Goal: Browse casually

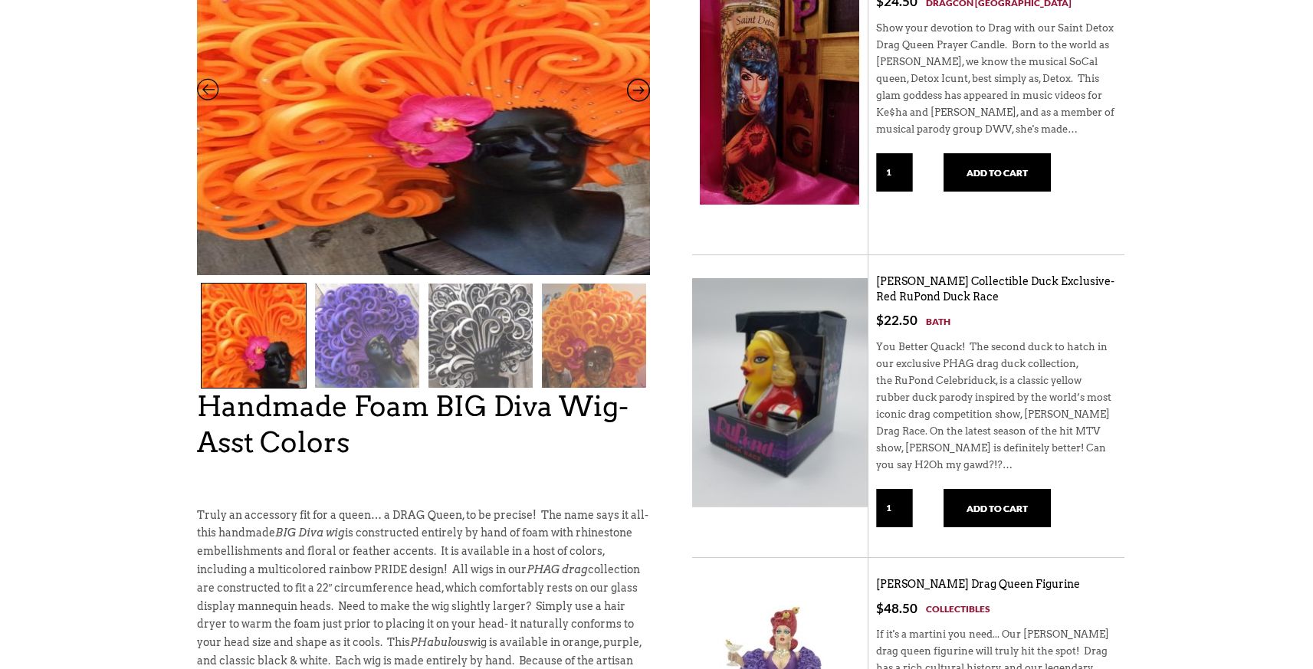
scroll to position [273, 0]
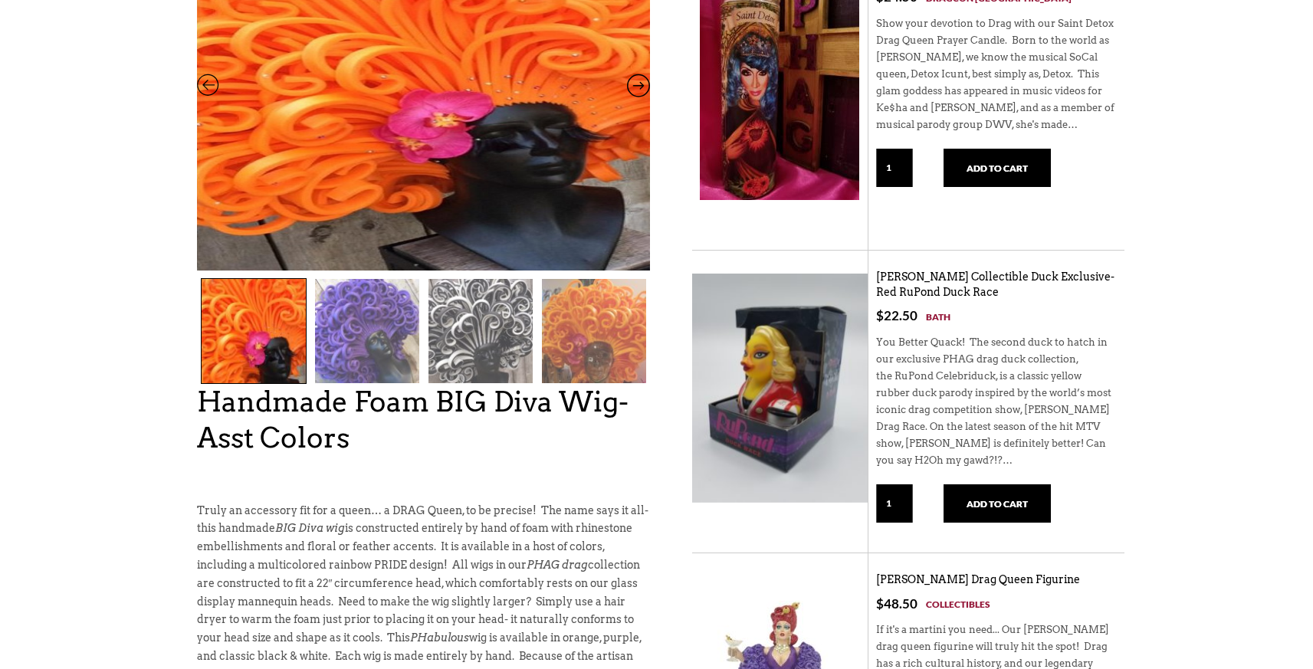
click at [481, 353] on img at bounding box center [481, 331] width 104 height 104
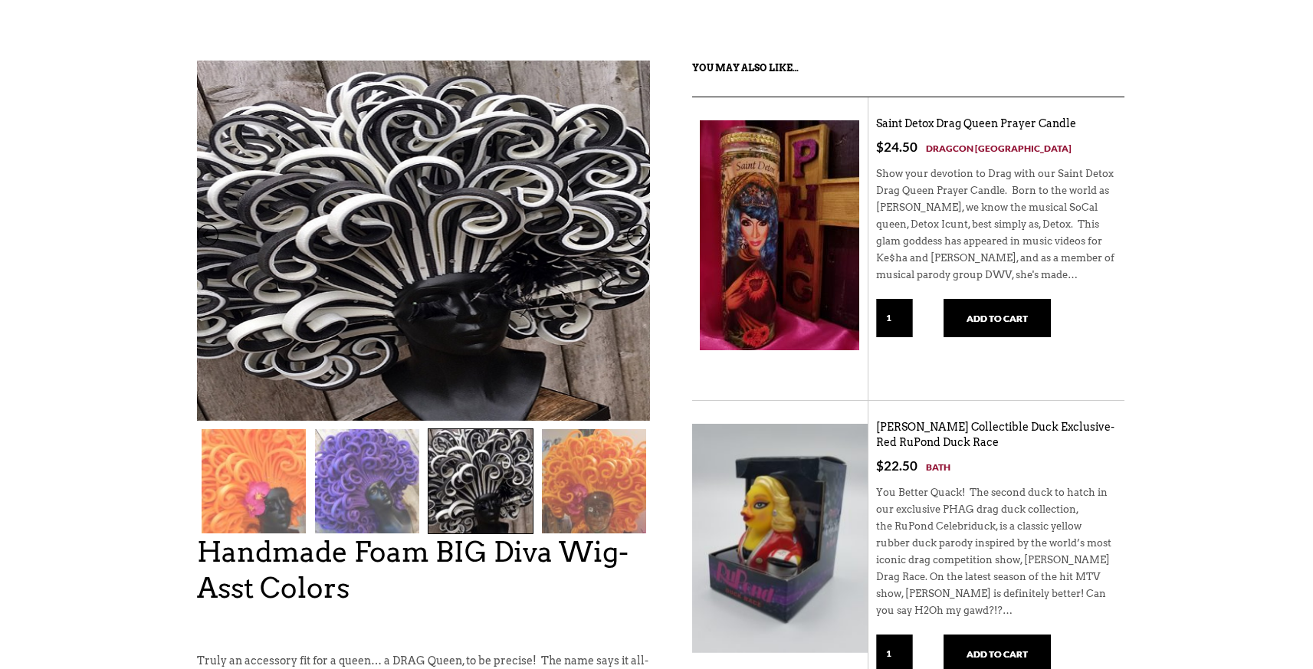
scroll to position [121, 0]
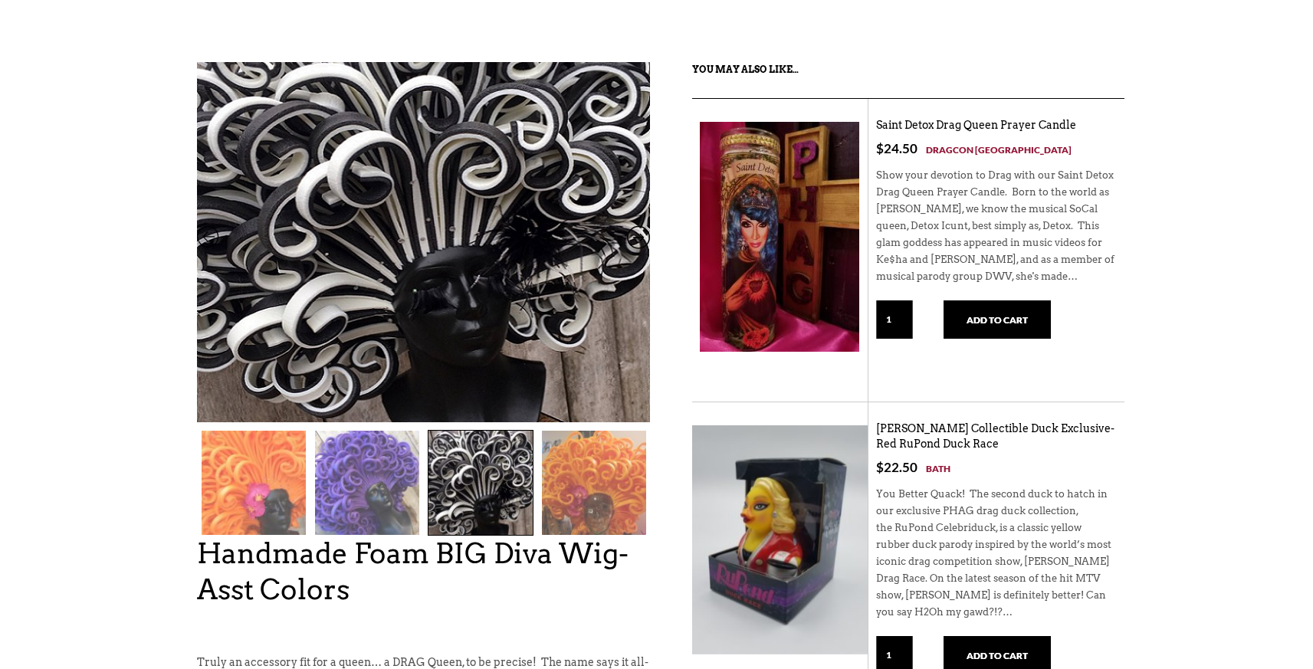
click at [488, 336] on img at bounding box center [423, 199] width 453 height 526
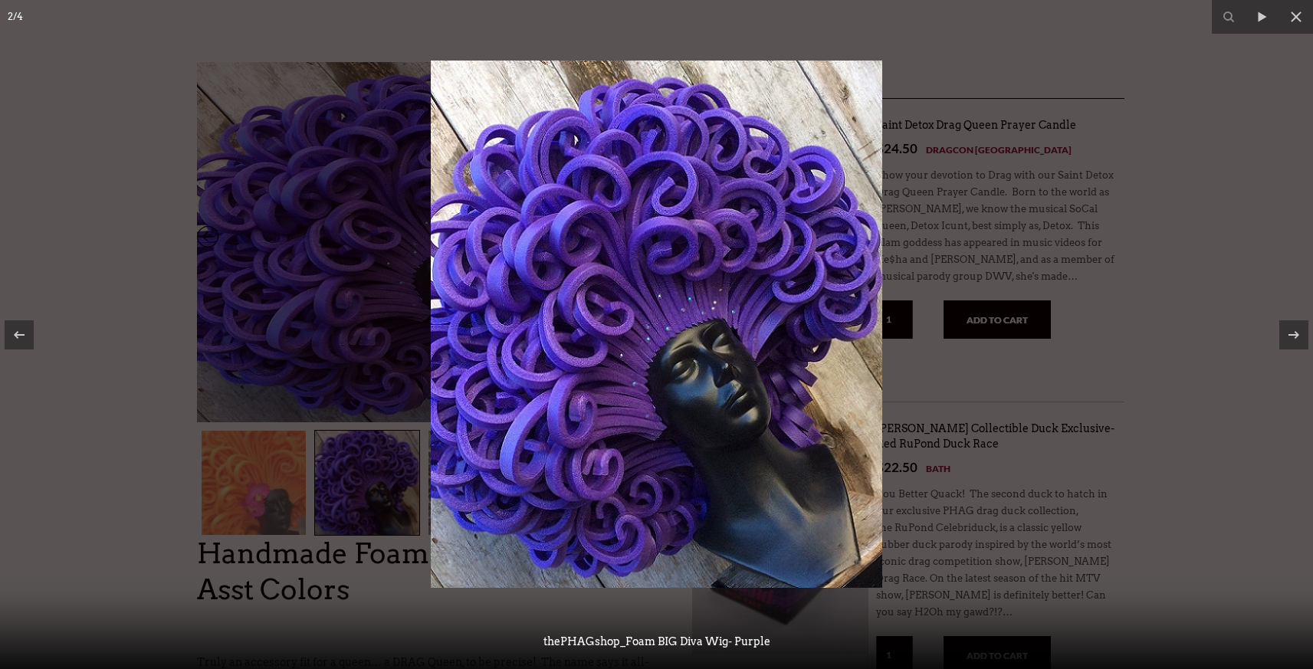
click at [113, 423] on div at bounding box center [656, 334] width 1313 height 669
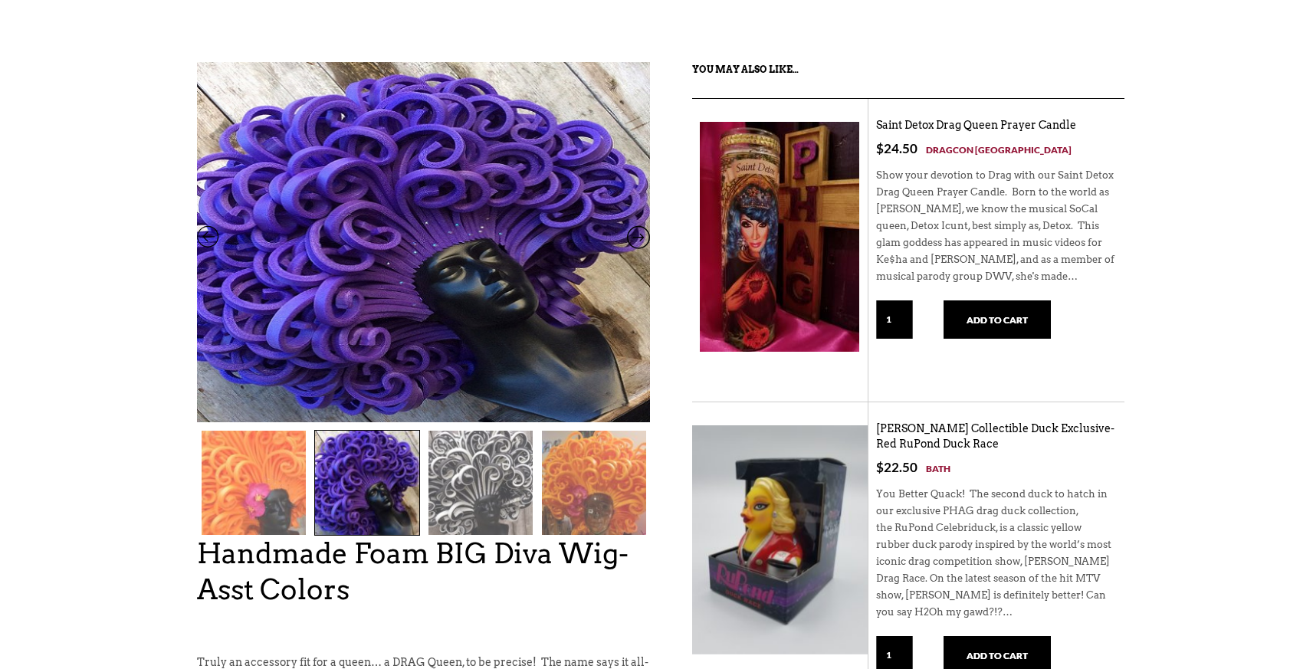
click at [490, 491] on img at bounding box center [481, 483] width 104 height 104
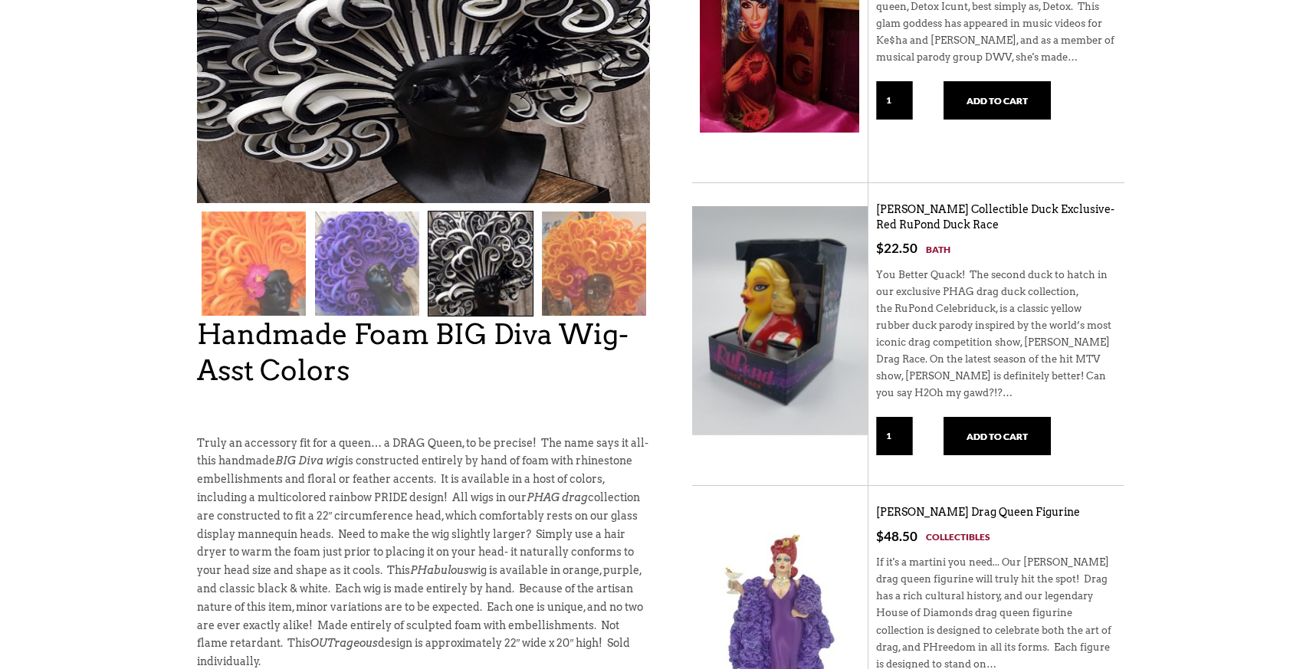
scroll to position [419, 0]
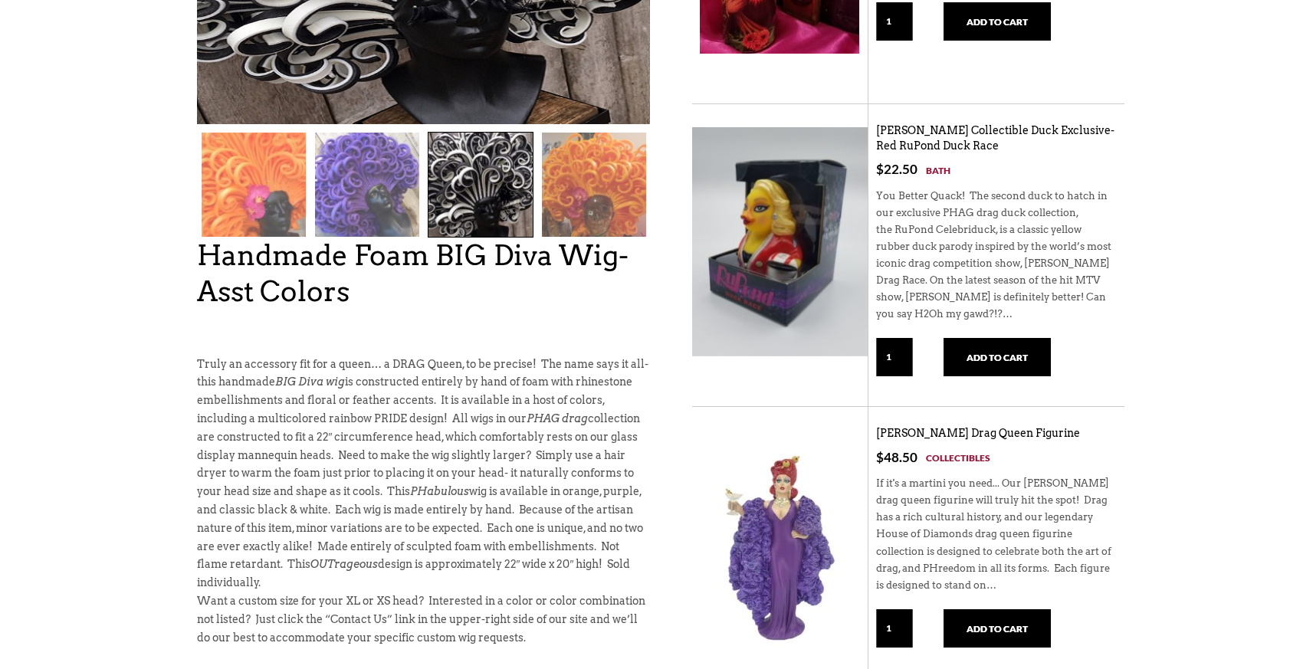
click at [482, 186] on img at bounding box center [481, 185] width 104 height 104
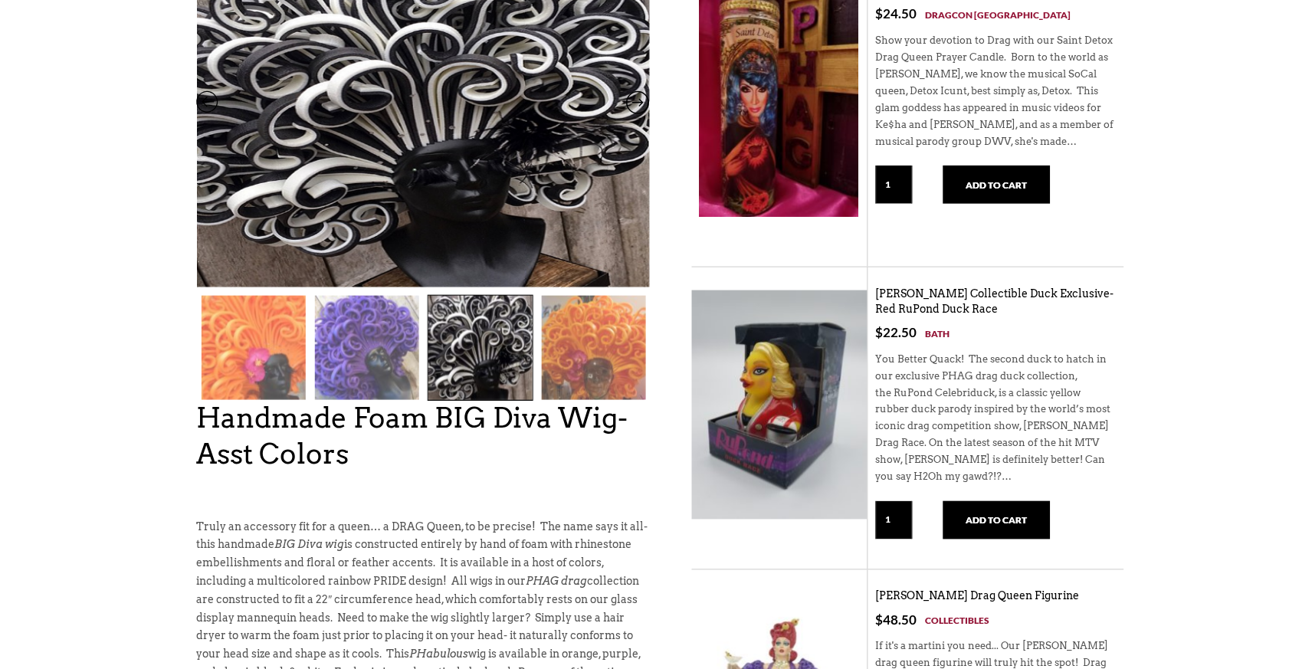
scroll to position [245, 0]
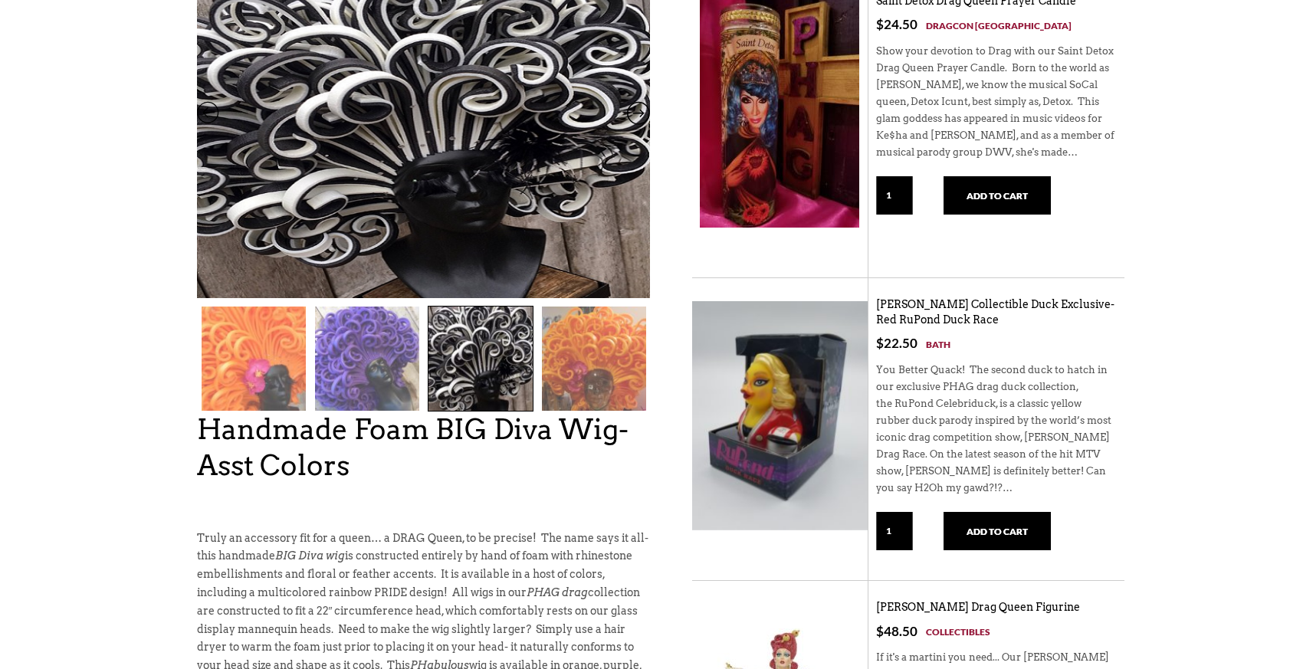
click at [494, 354] on img at bounding box center [481, 359] width 104 height 104
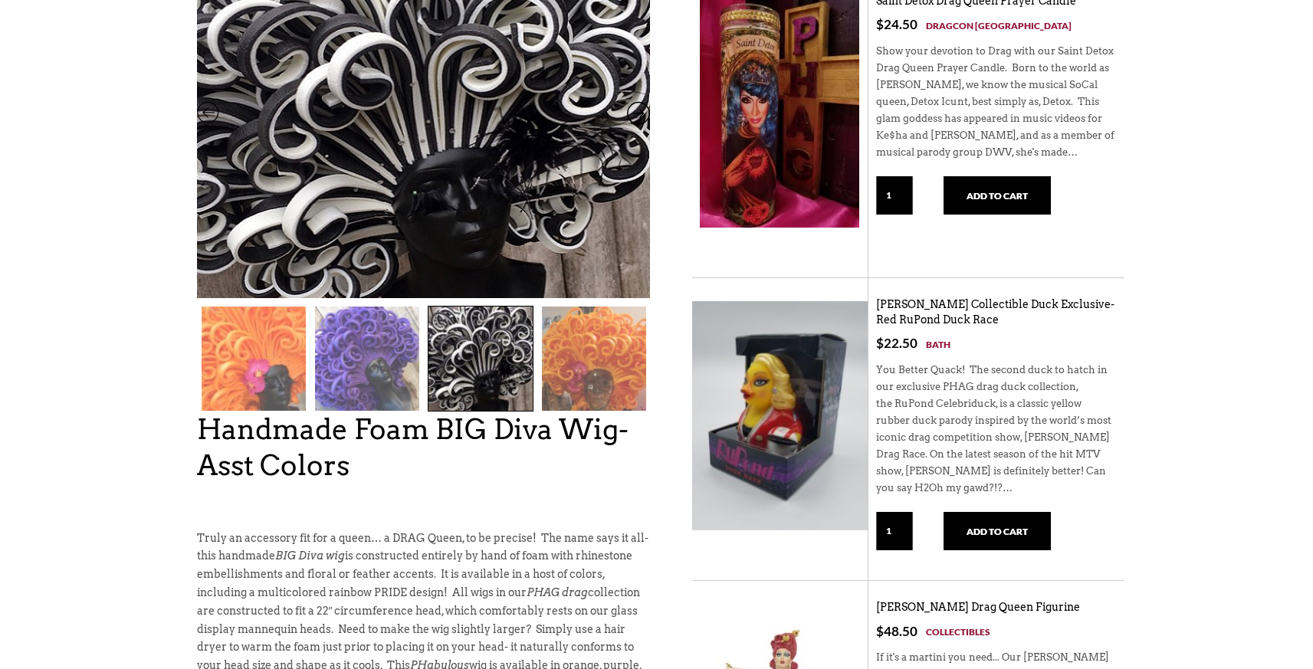
click at [511, 154] on img at bounding box center [423, 101] width 453 height 526
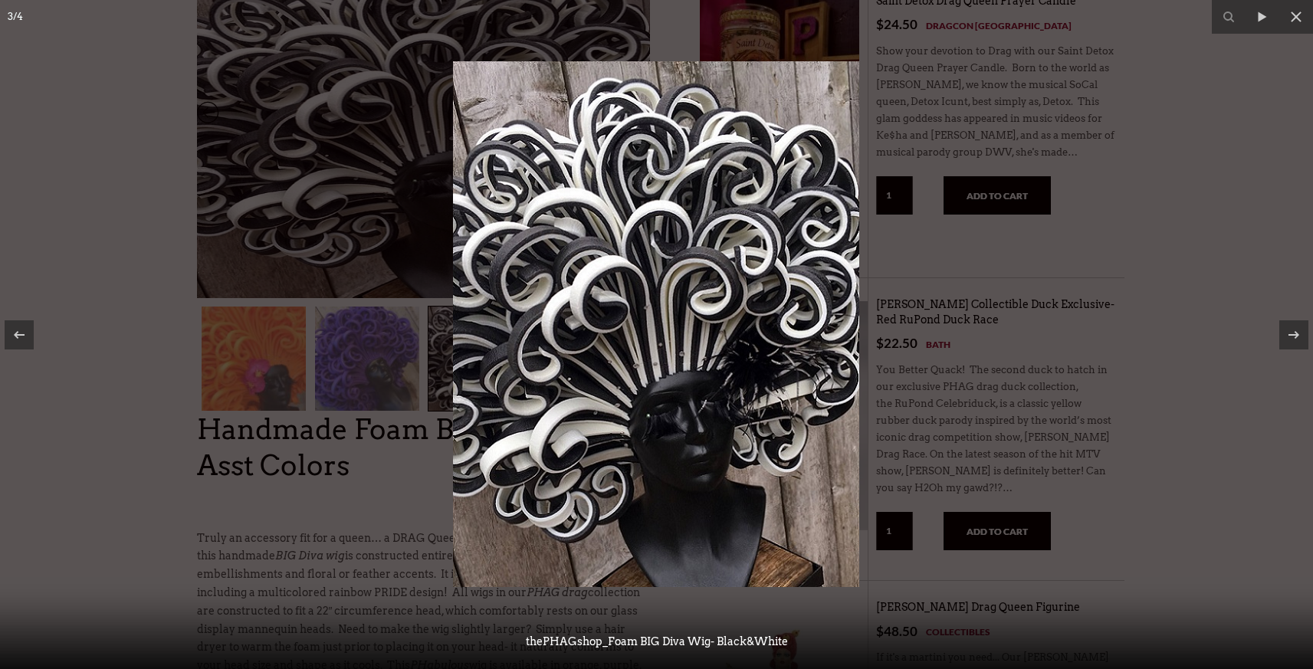
click at [536, 434] on img at bounding box center [656, 324] width 406 height 526
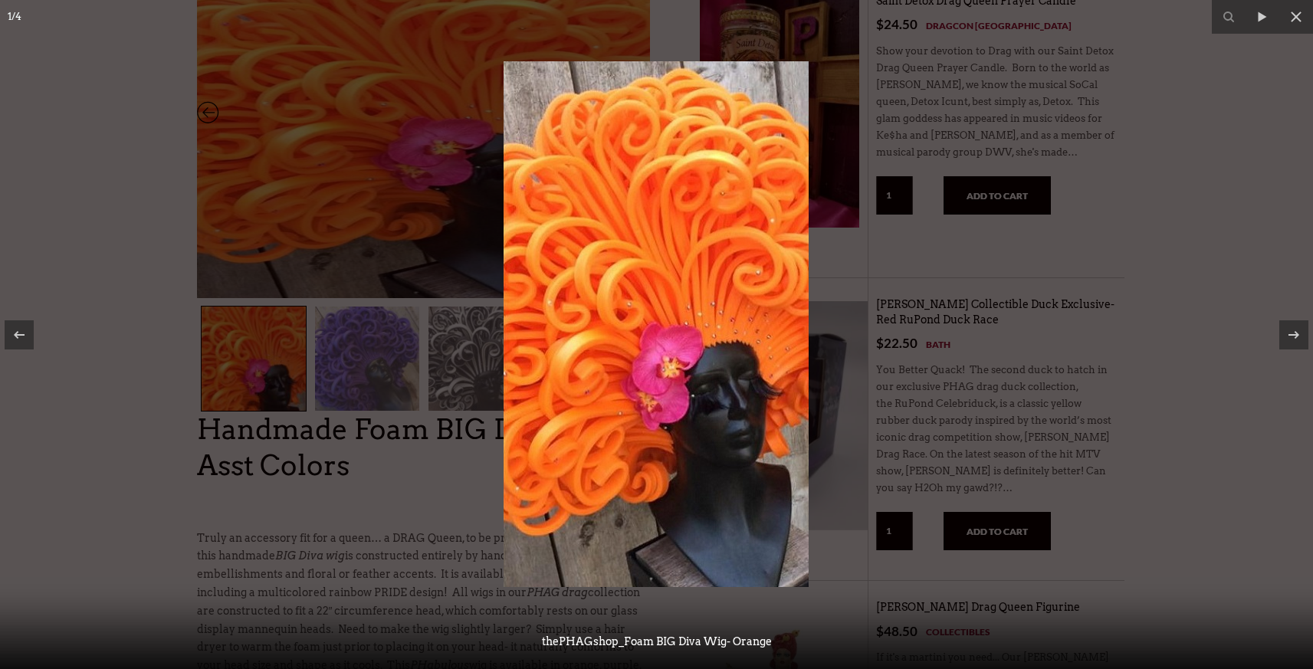
click at [455, 363] on div at bounding box center [656, 334] width 1313 height 669
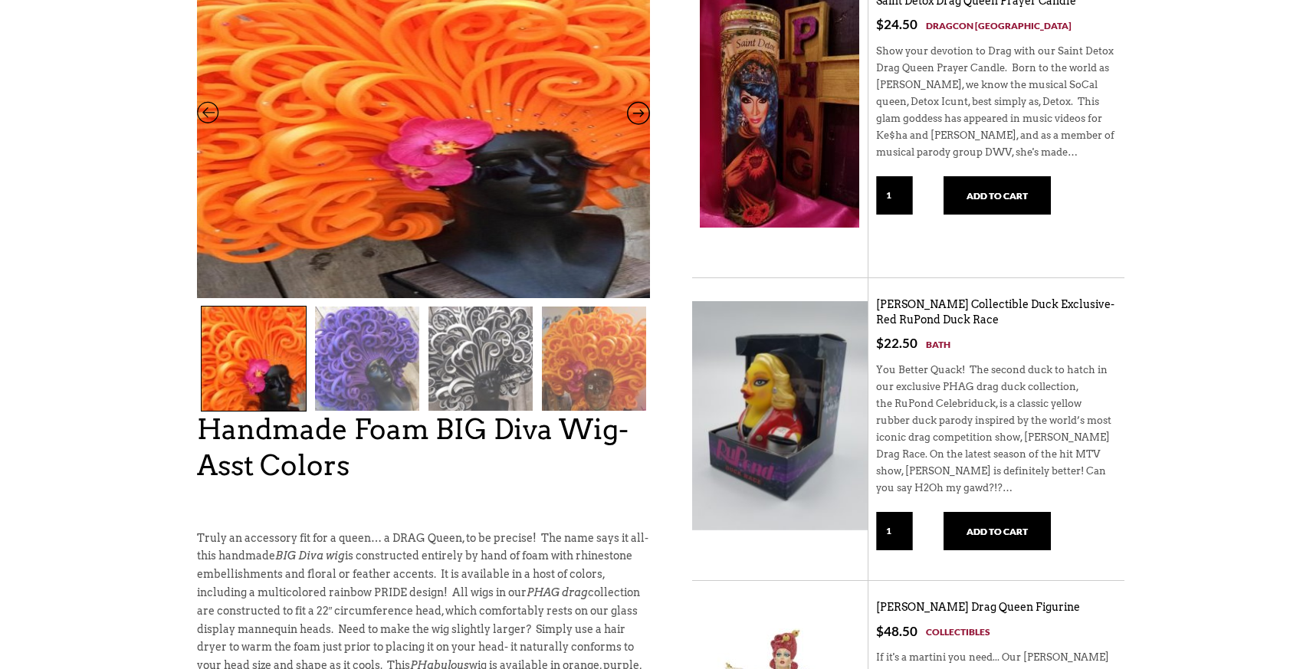
click at [469, 369] on img at bounding box center [481, 359] width 104 height 104
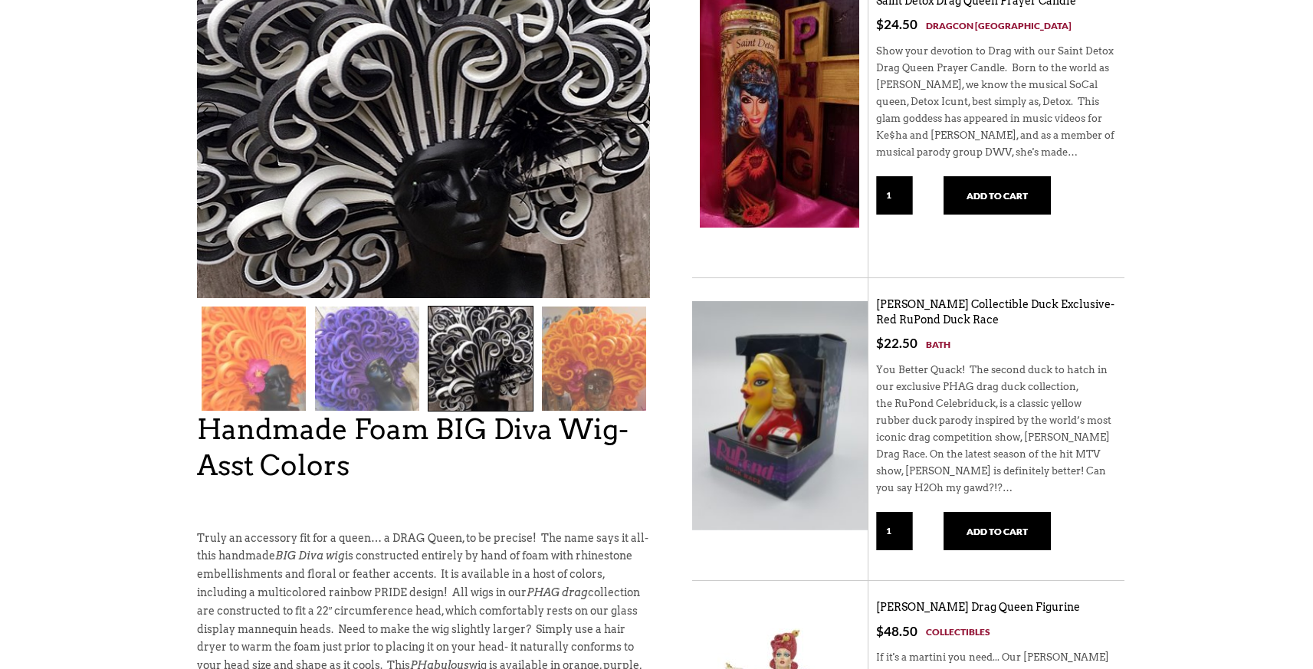
click at [442, 176] on img at bounding box center [423, 92] width 453 height 526
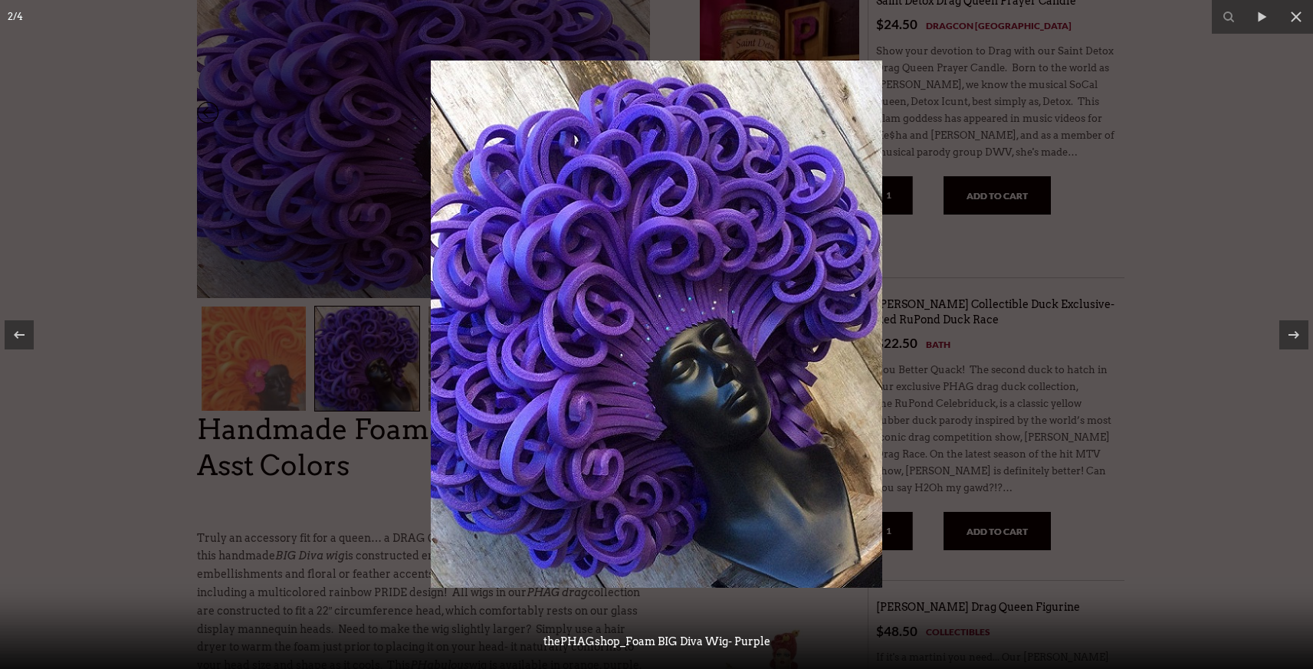
click at [377, 486] on div at bounding box center [656, 334] width 1313 height 669
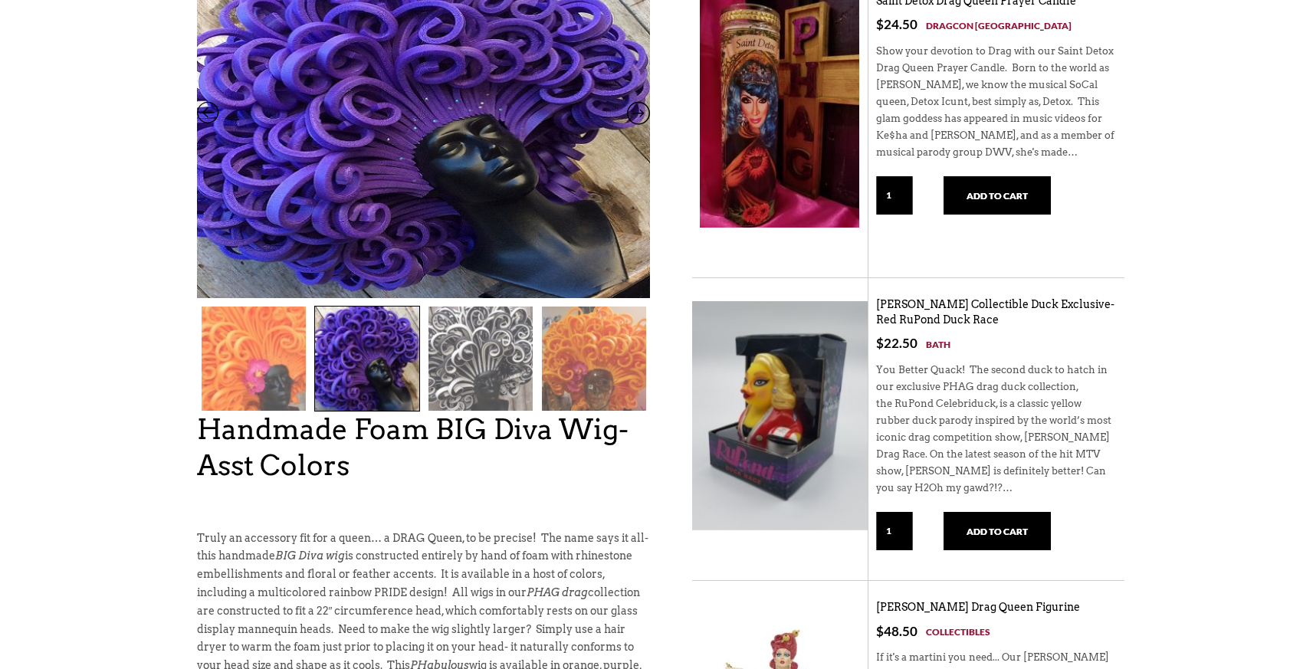
click at [475, 376] on img at bounding box center [481, 359] width 104 height 104
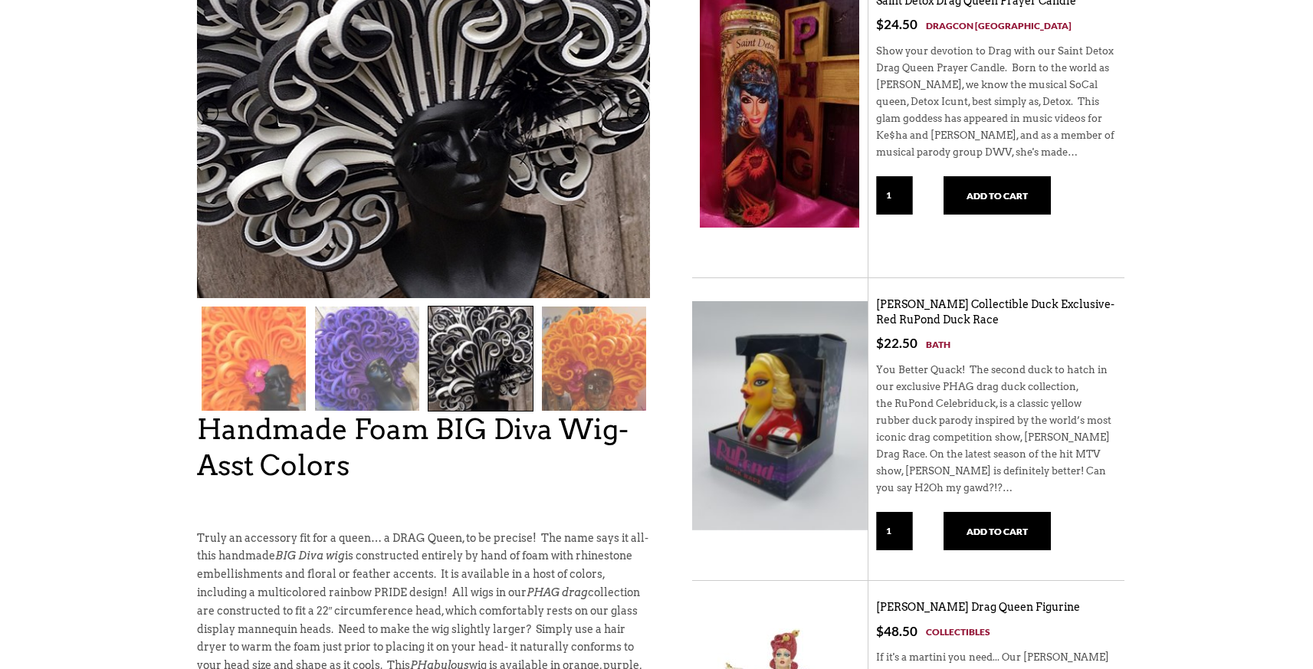
click at [588, 261] on img at bounding box center [423, 53] width 453 height 526
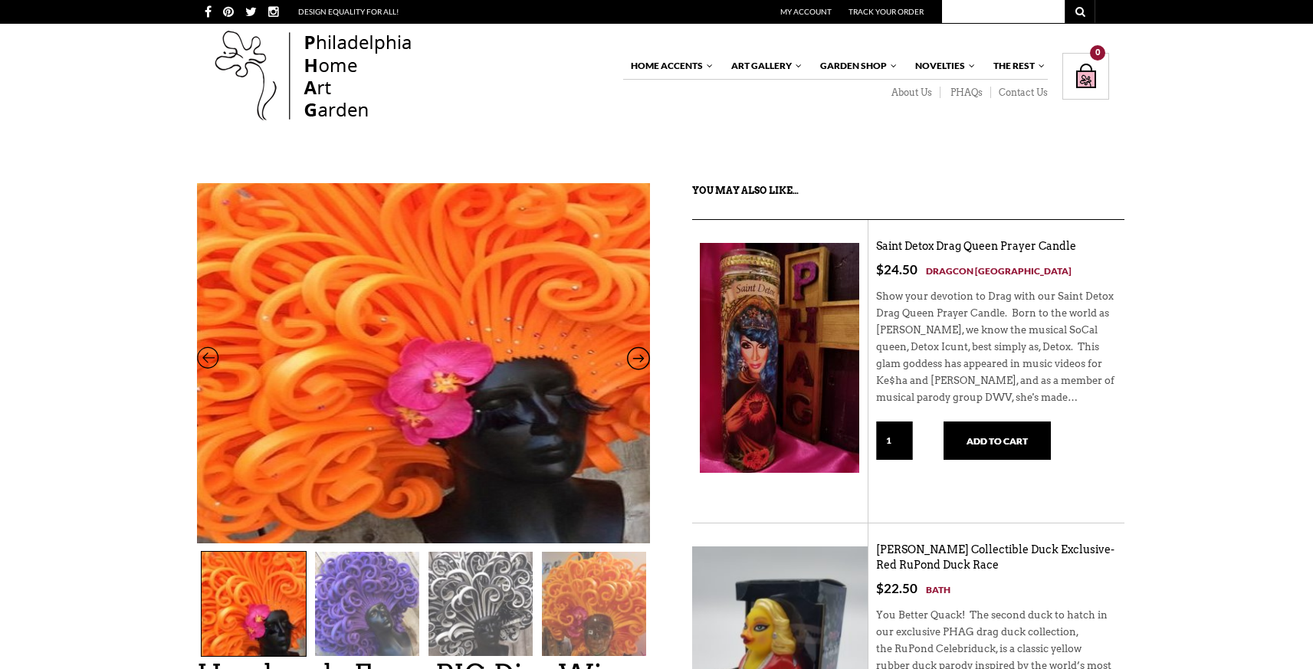
click at [445, 415] on img at bounding box center [423, 340] width 453 height 526
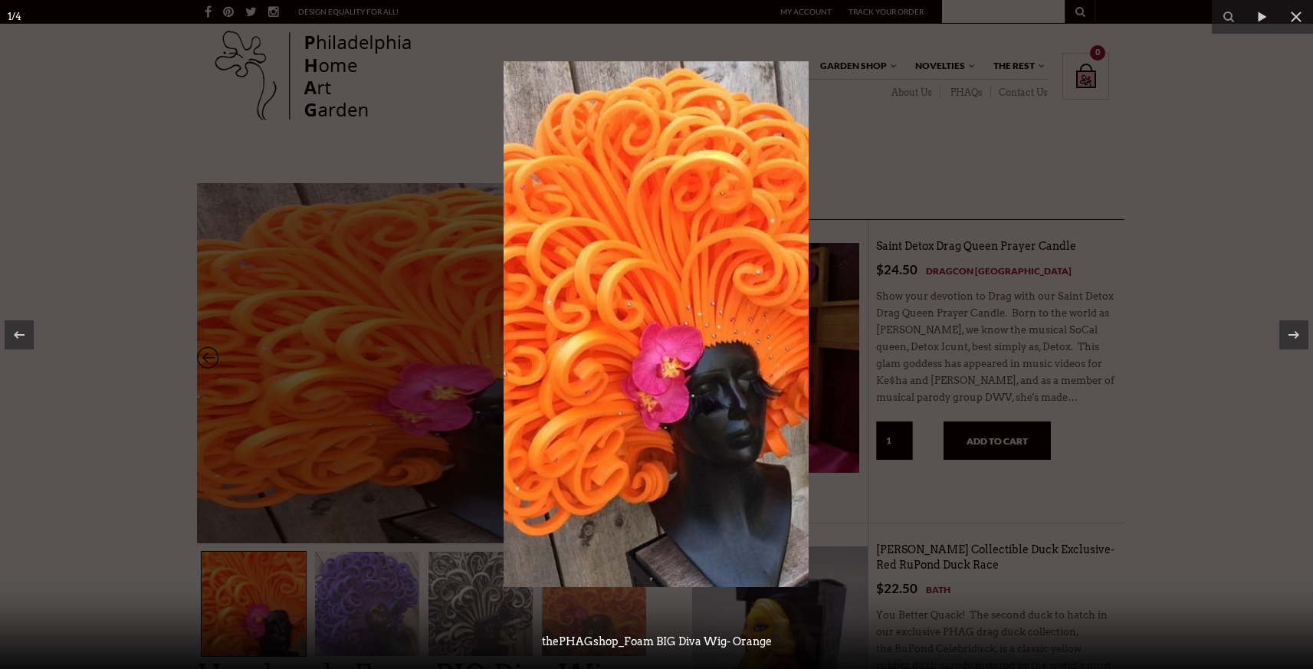
click at [259, 603] on div at bounding box center [656, 334] width 1313 height 669
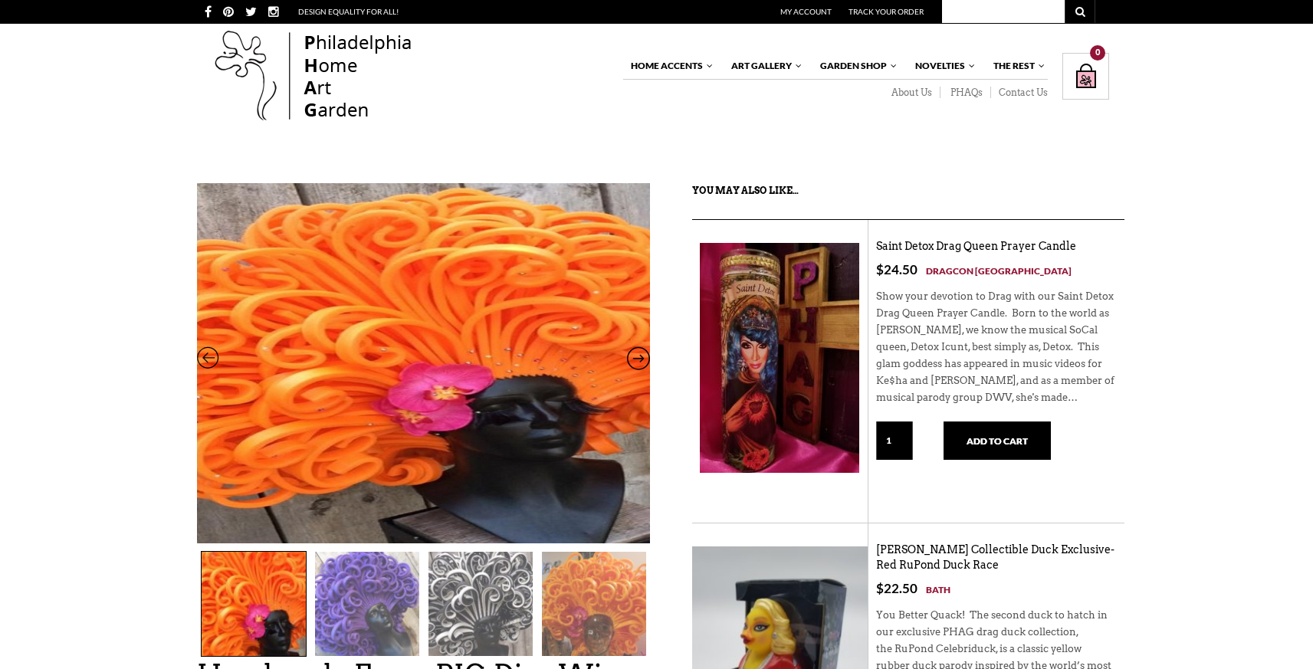
click at [259, 602] on img at bounding box center [254, 604] width 104 height 104
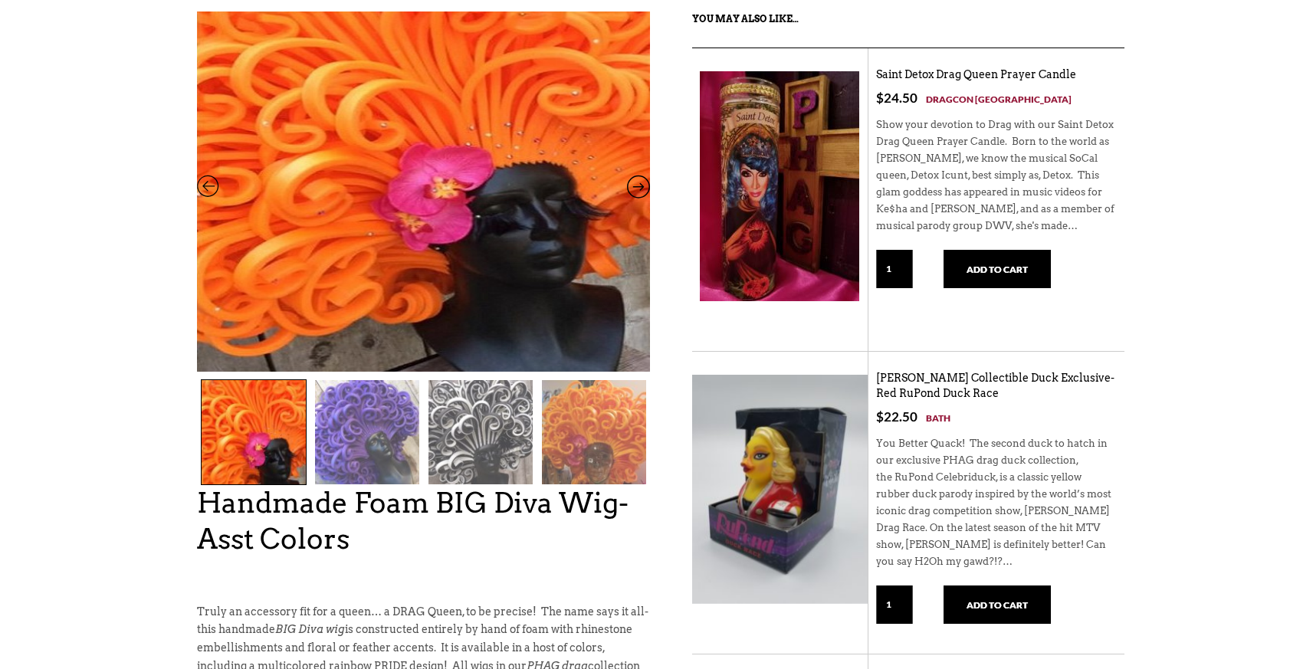
scroll to position [172, 0]
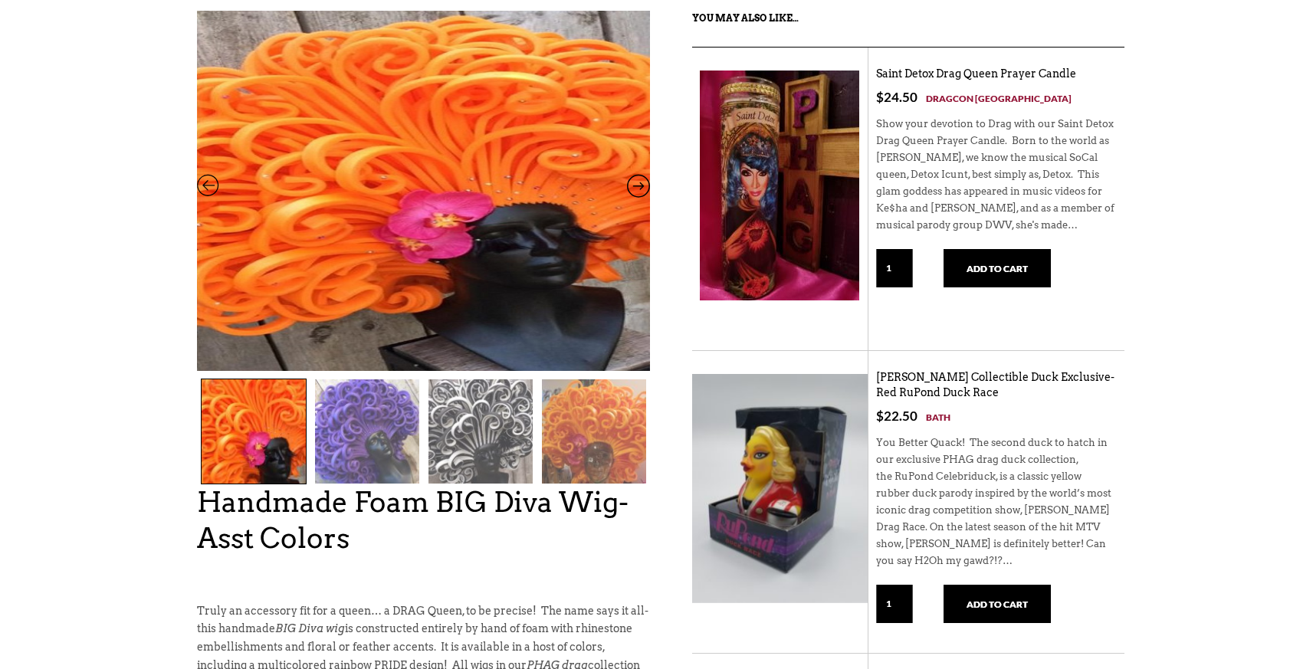
click at [599, 423] on img at bounding box center [594, 431] width 104 height 104
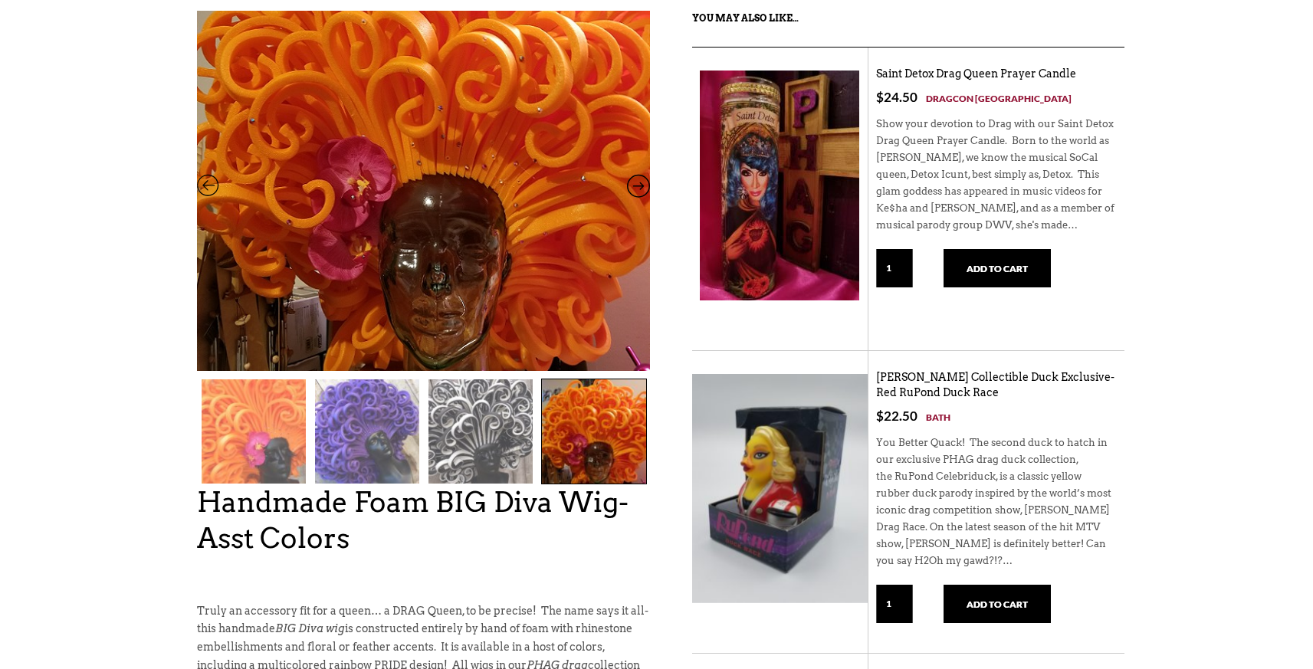
click at [574, 336] on img at bounding box center [423, 127] width 453 height 518
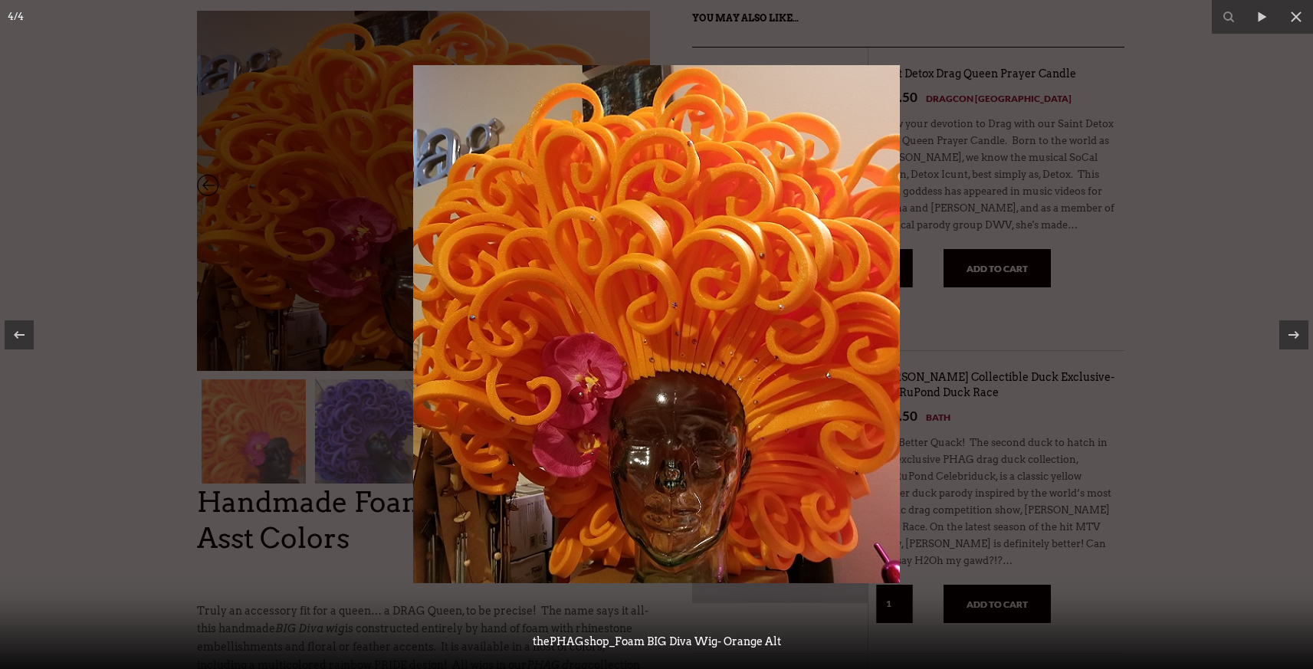
click at [64, 123] on div at bounding box center [656, 334] width 1313 height 669
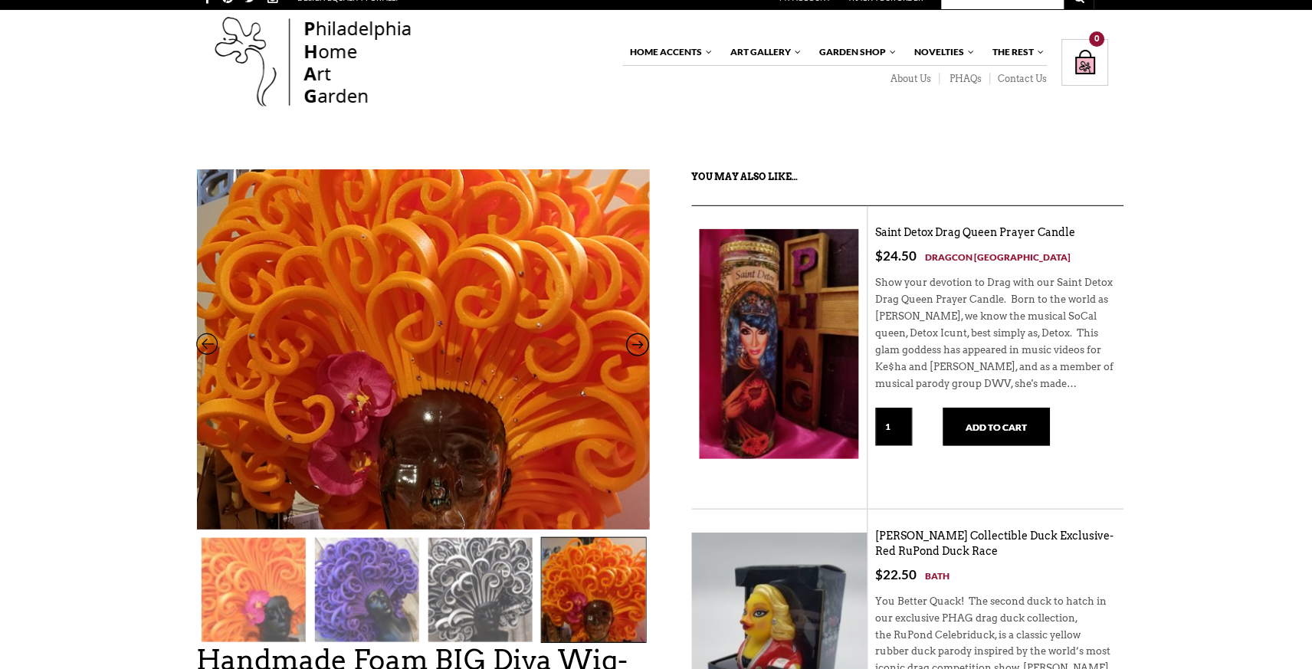
scroll to position [0, 0]
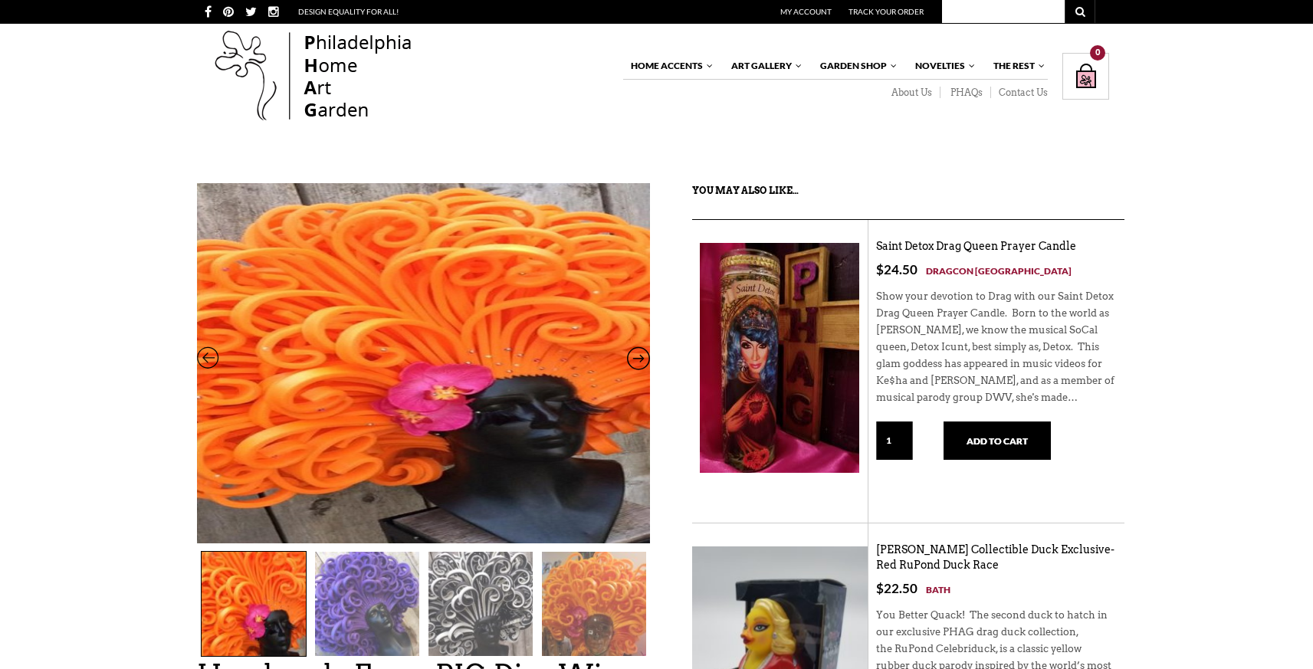
click at [472, 598] on img at bounding box center [481, 604] width 104 height 104
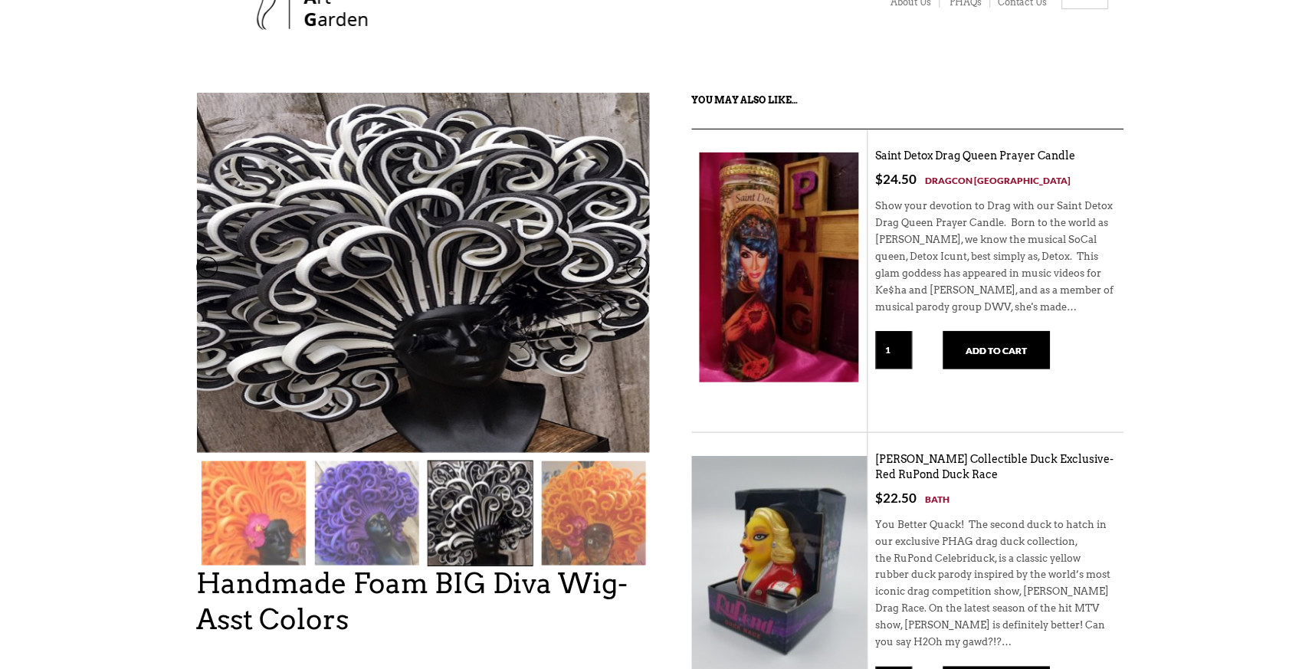
scroll to position [111, 0]
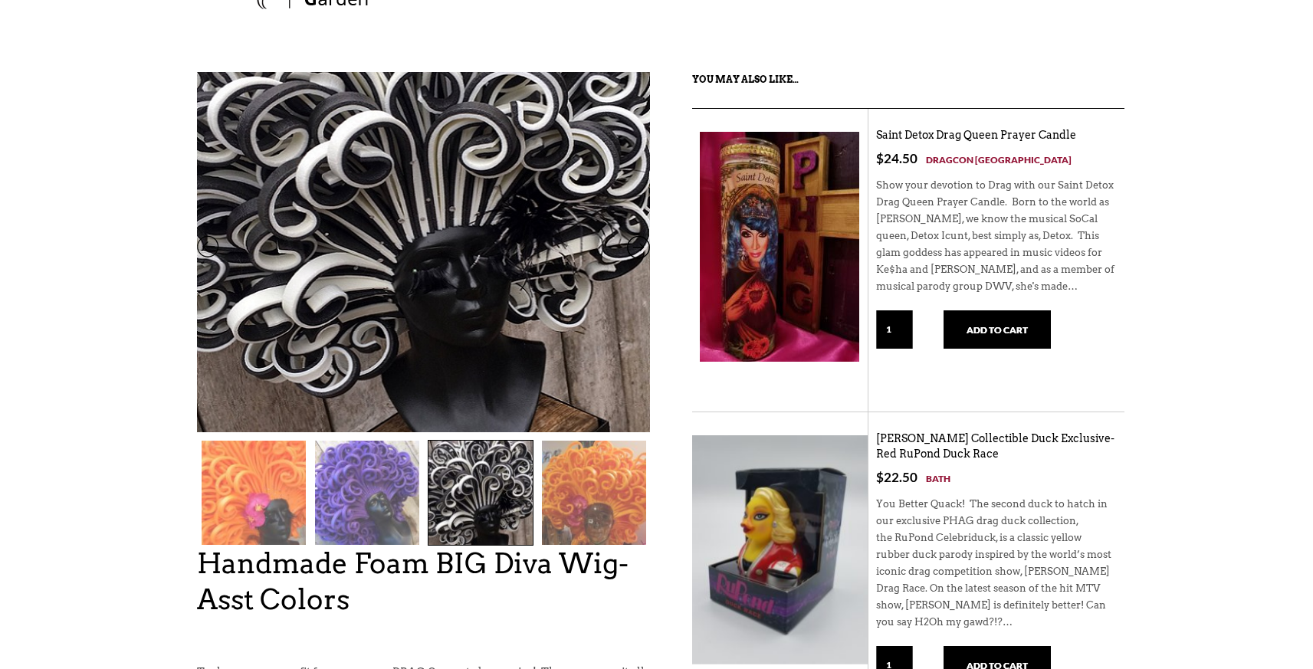
click at [540, 410] on img at bounding box center [423, 179] width 453 height 526
